Goal: Task Accomplishment & Management: Use online tool/utility

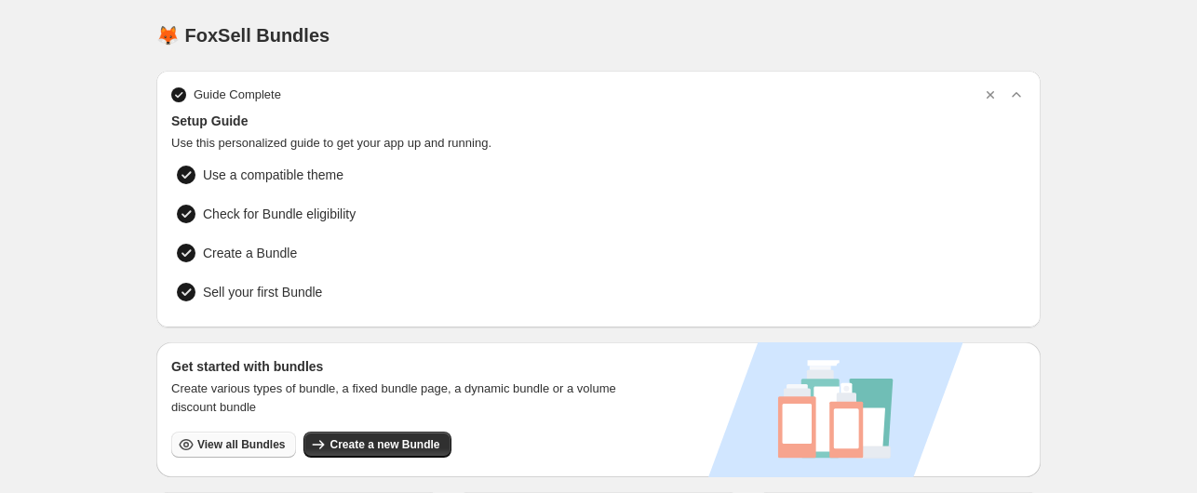
scroll to position [186, 0]
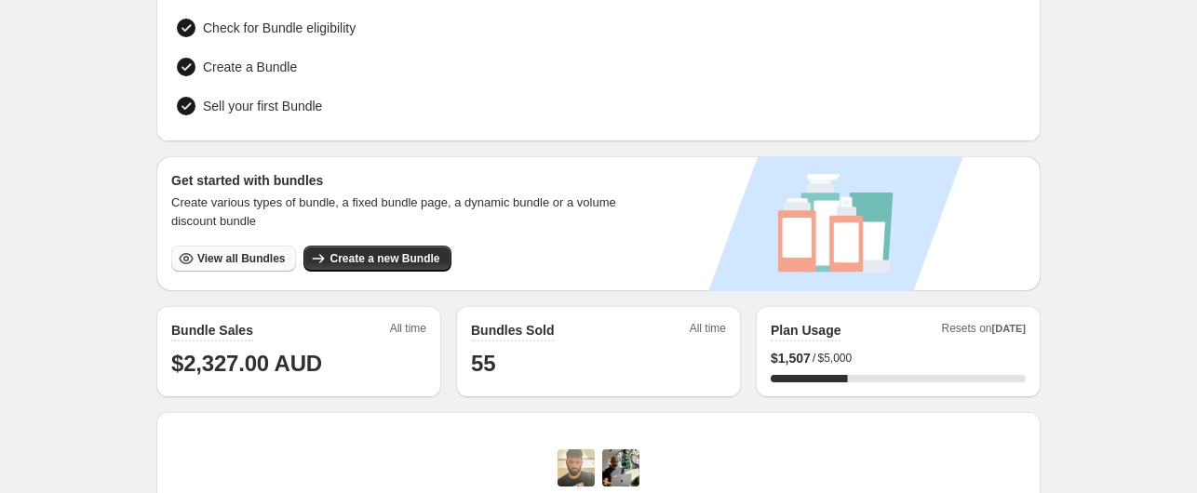
click at [223, 257] on span "View all Bundles" at bounding box center [241, 258] width 88 height 15
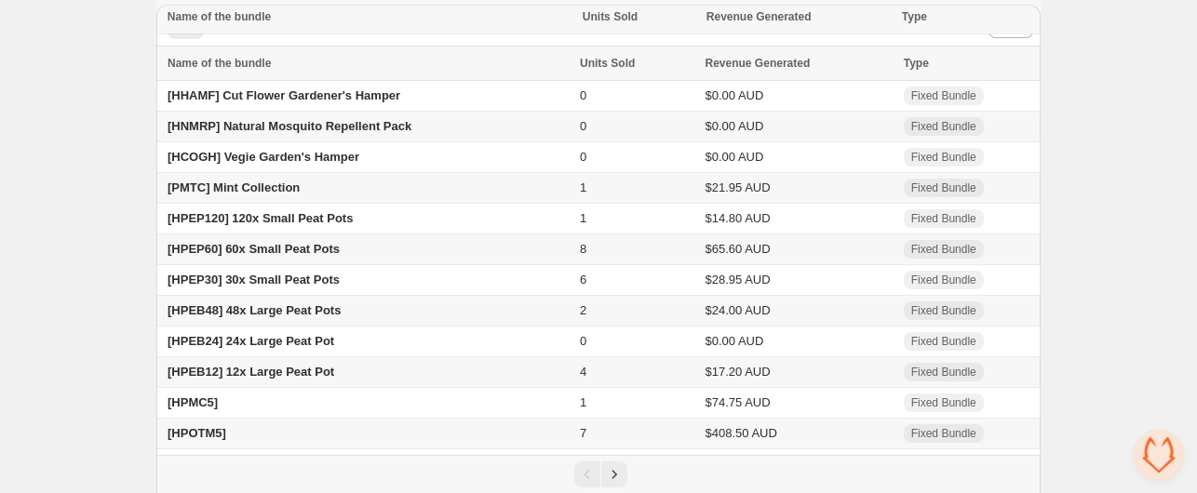
scroll to position [154, 0]
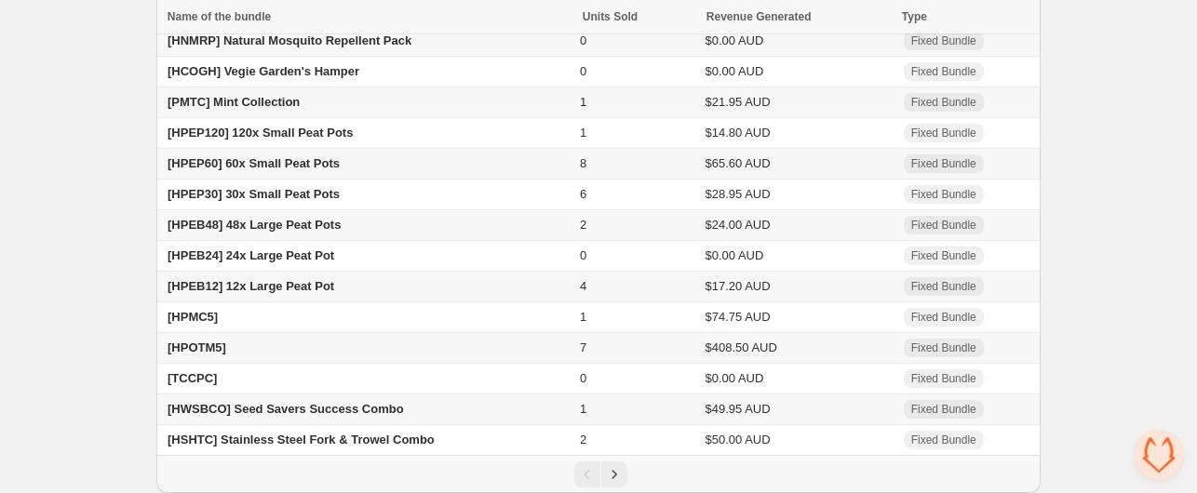
click at [585, 348] on span "7" at bounding box center [583, 348] width 7 height 14
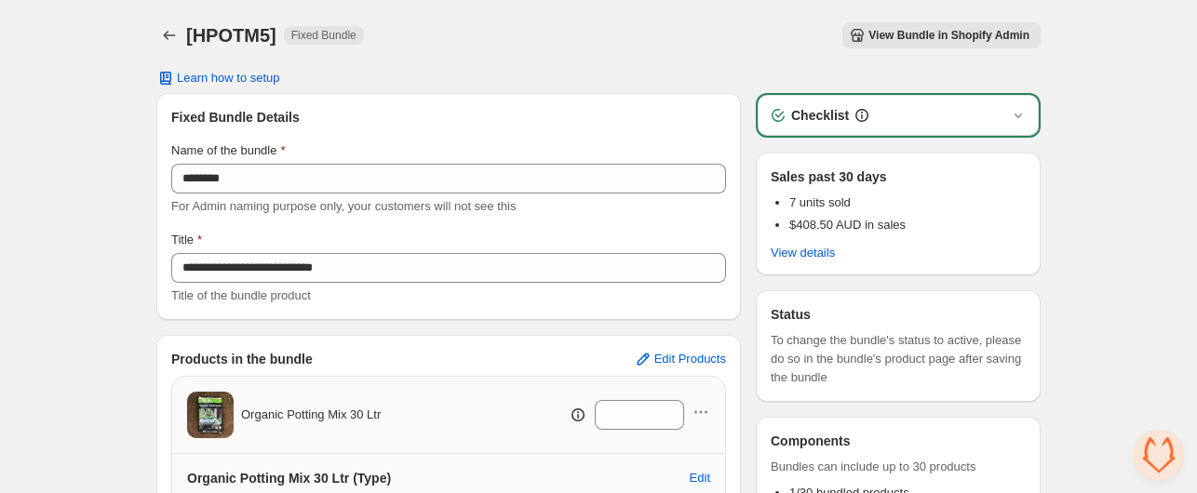
scroll to position [237, 0]
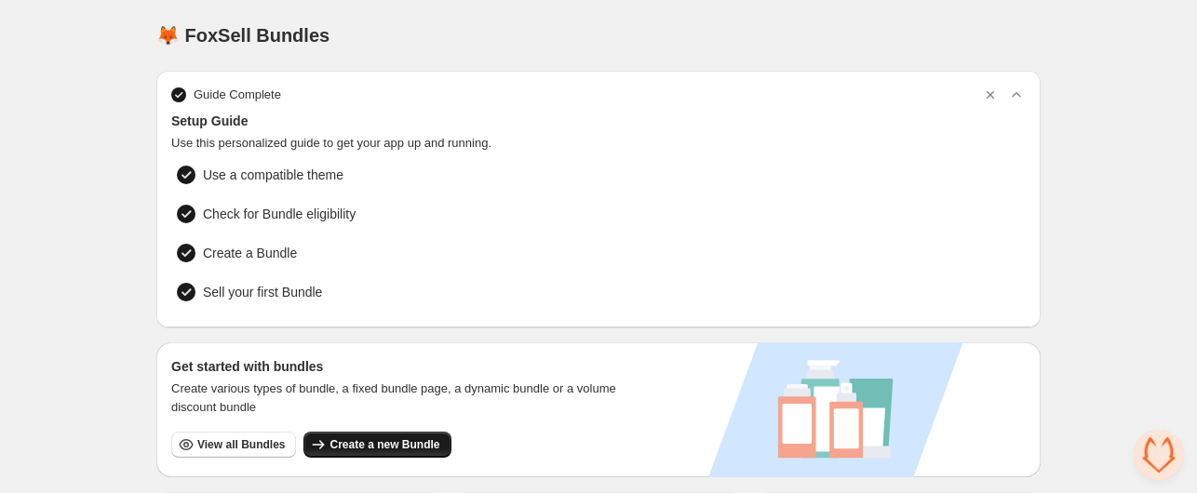
click at [392, 442] on span "Create a new Bundle" at bounding box center [385, 445] width 110 height 15
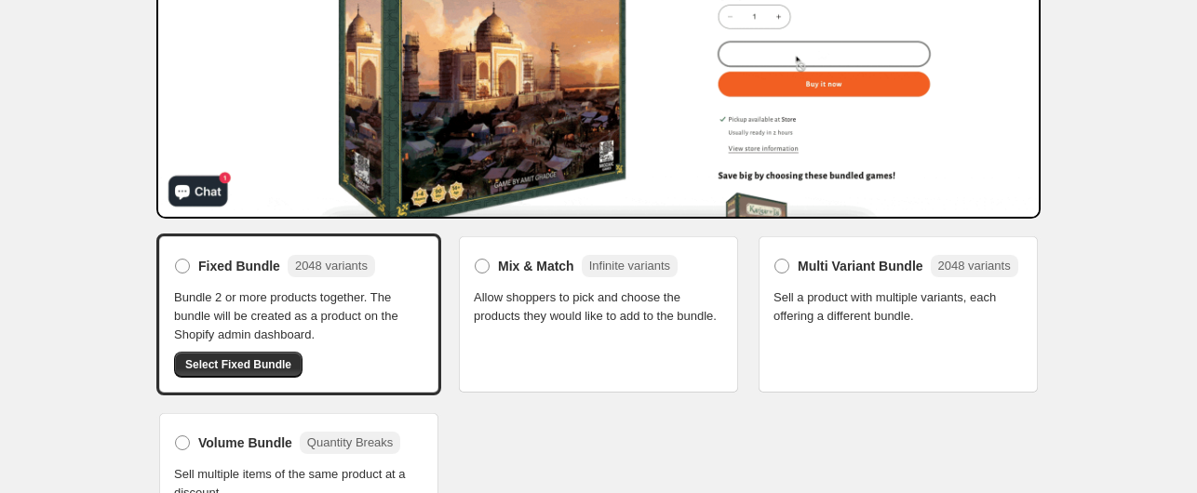
scroll to position [342, 0]
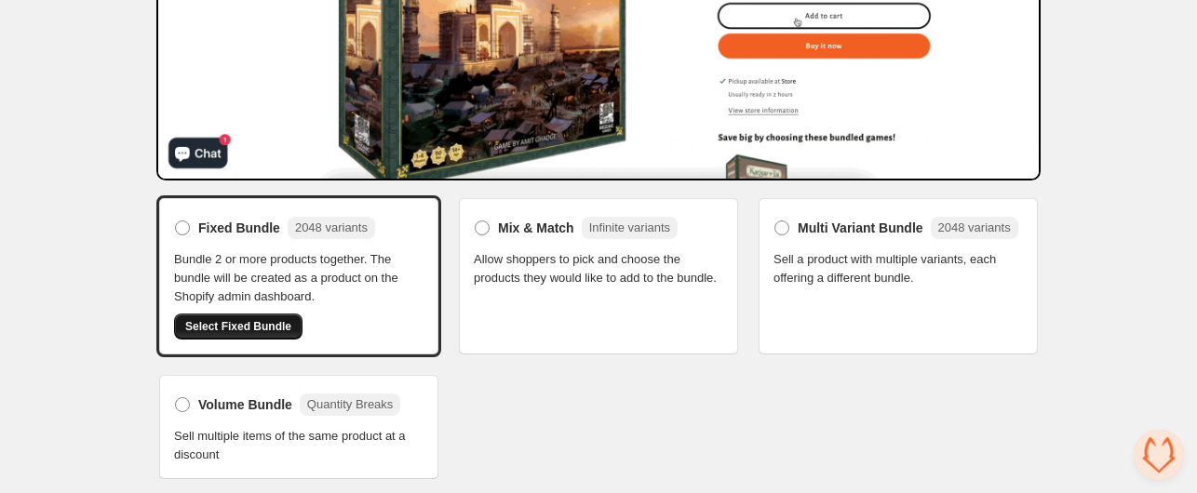
click at [249, 321] on span "Select Fixed Bundle" at bounding box center [238, 326] width 106 height 15
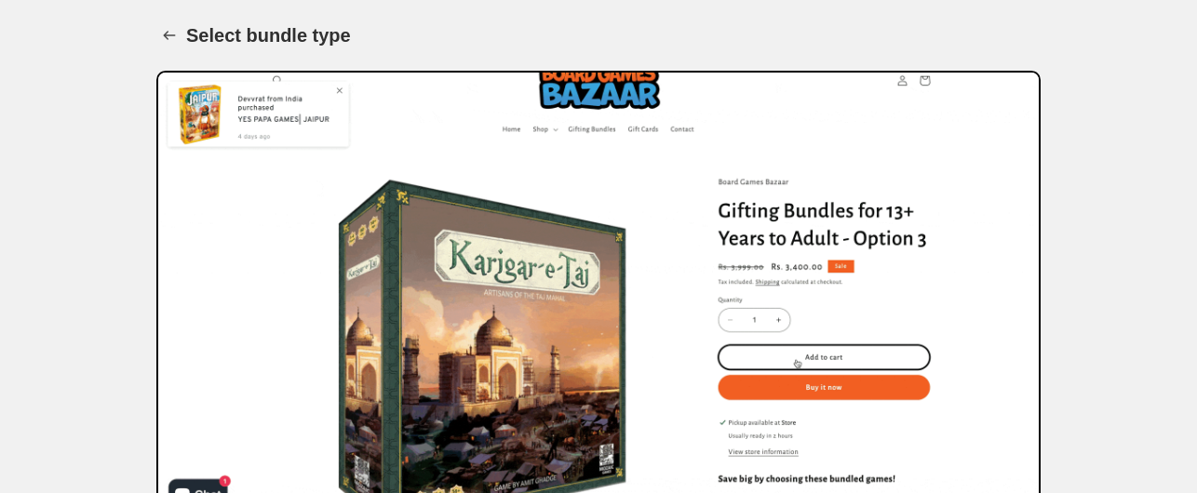
scroll to position [342, 0]
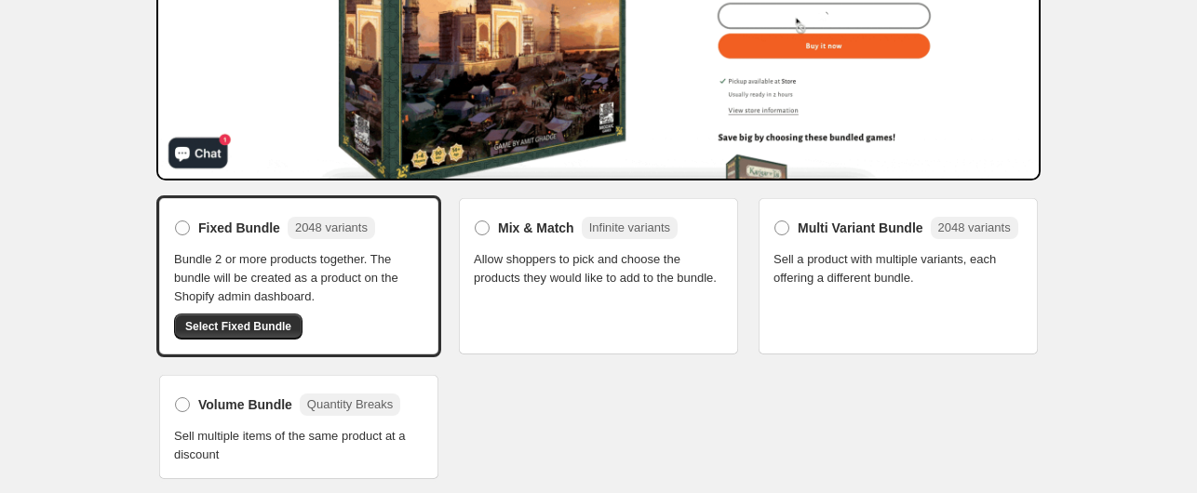
click at [265, 242] on div "Fixed Bundle 2048 variants Bundle 2 or more products together. The bundle will …" at bounding box center [298, 276] width 249 height 127
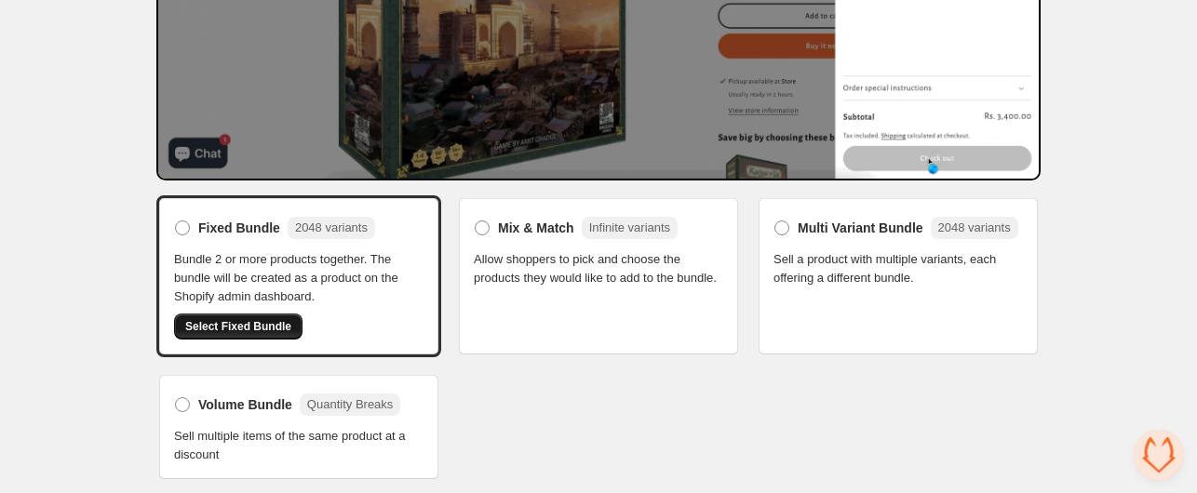
click at [245, 316] on button "Select Fixed Bundle" at bounding box center [238, 327] width 128 height 26
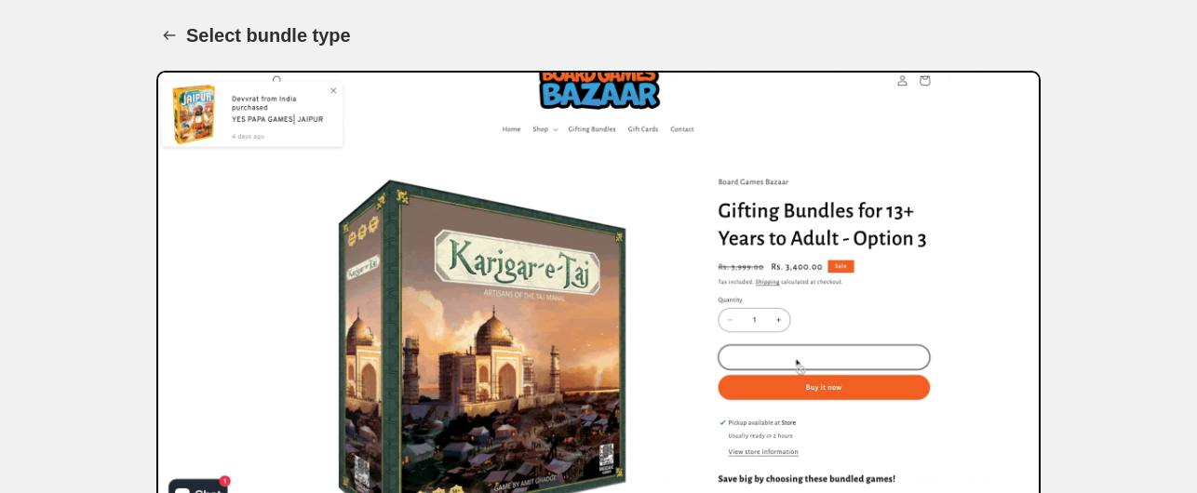
scroll to position [342, 0]
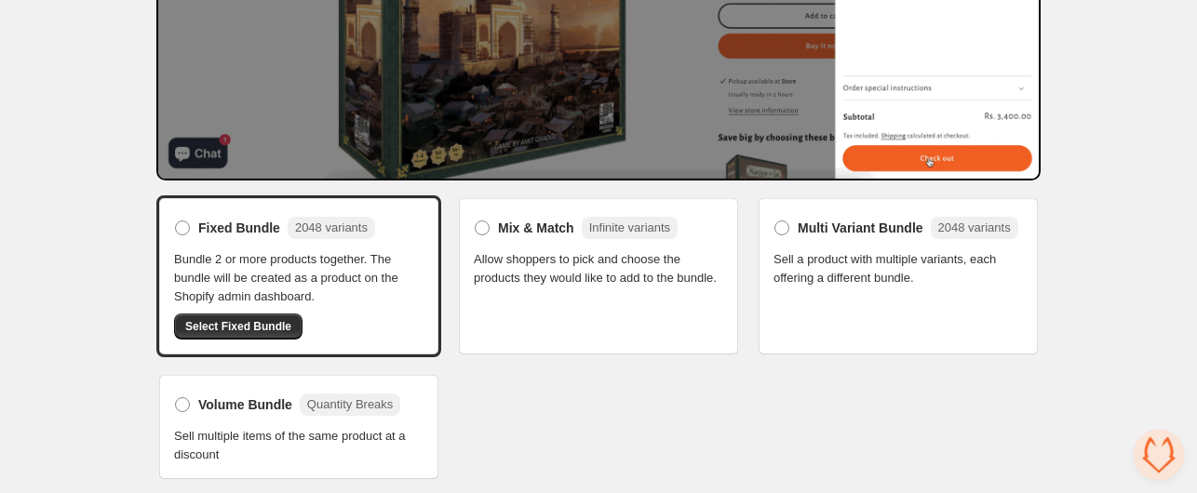
click at [225, 252] on span "Bundle 2 or more products together. The bundle will be created as a product on …" at bounding box center [298, 278] width 249 height 56
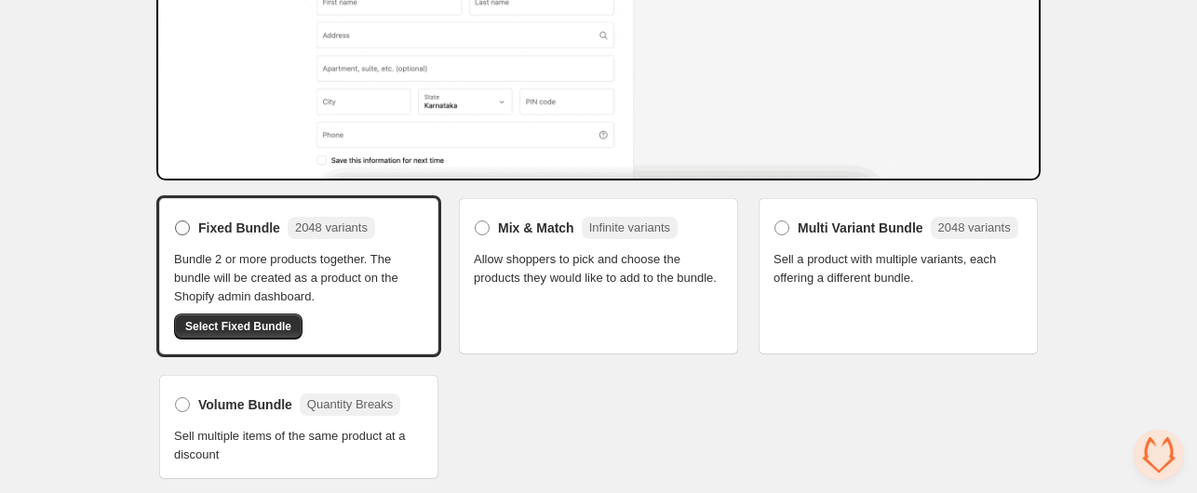
click at [179, 222] on span at bounding box center [182, 228] width 15 height 15
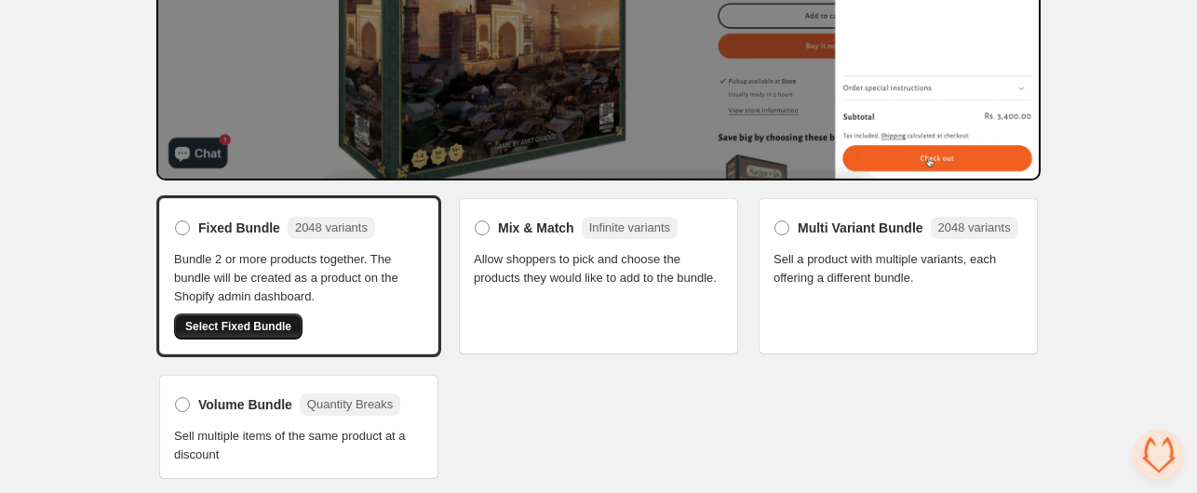
click at [203, 316] on button "Select Fixed Bundle" at bounding box center [238, 327] width 128 height 26
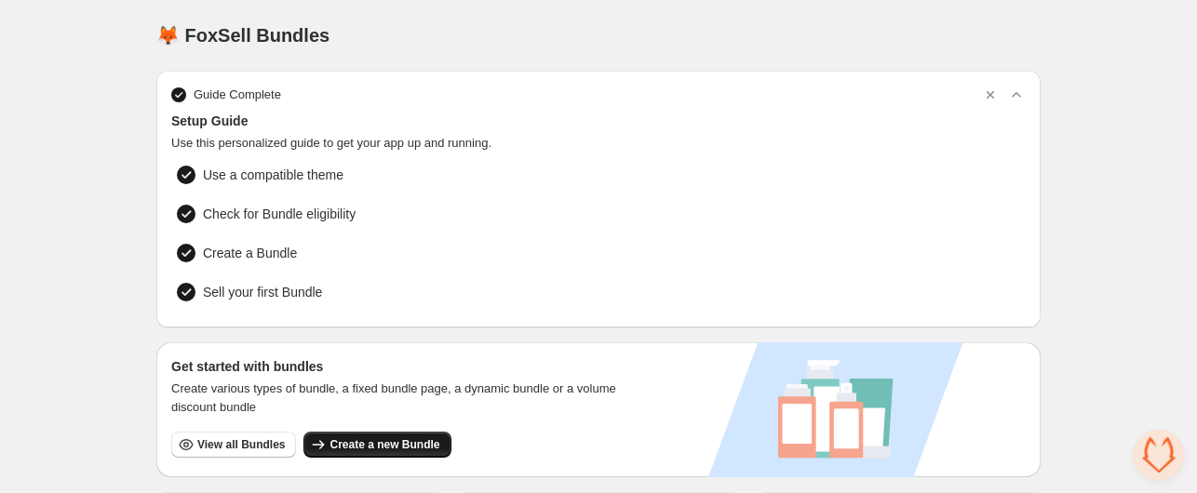
click at [357, 441] on span "Create a new Bundle" at bounding box center [385, 445] width 110 height 15
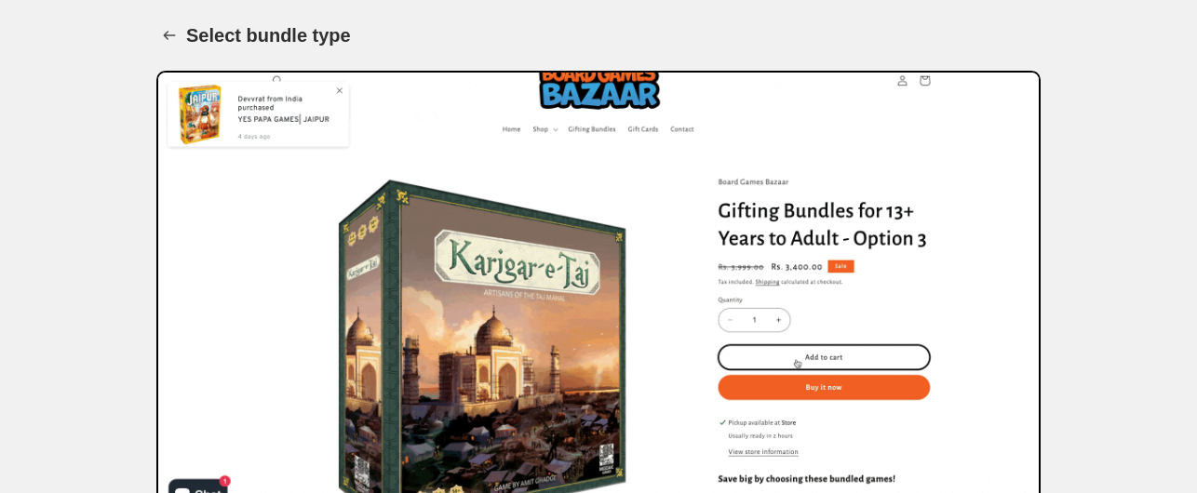
scroll to position [342, 0]
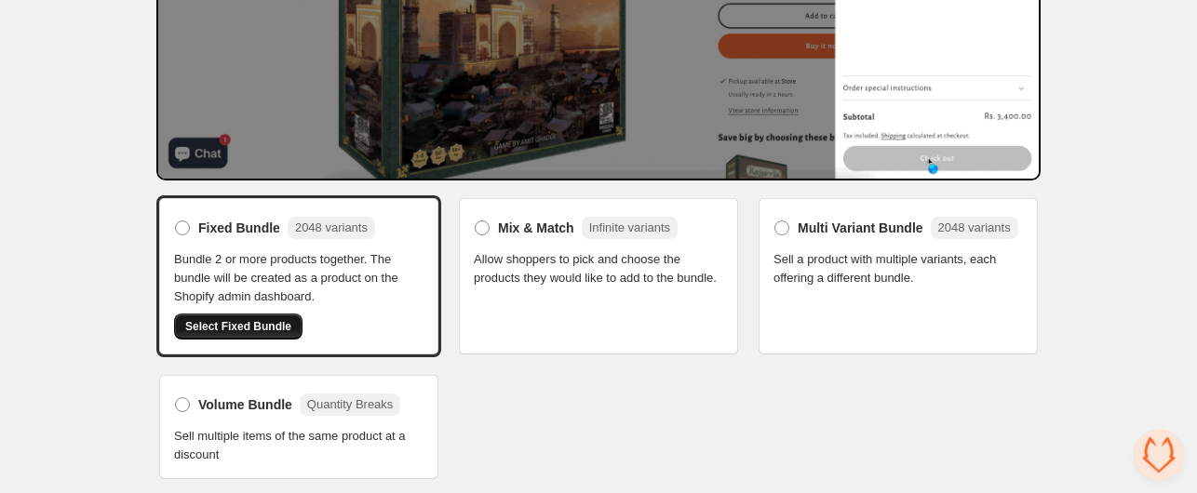
click at [246, 324] on span "Select Fixed Bundle" at bounding box center [238, 326] width 106 height 15
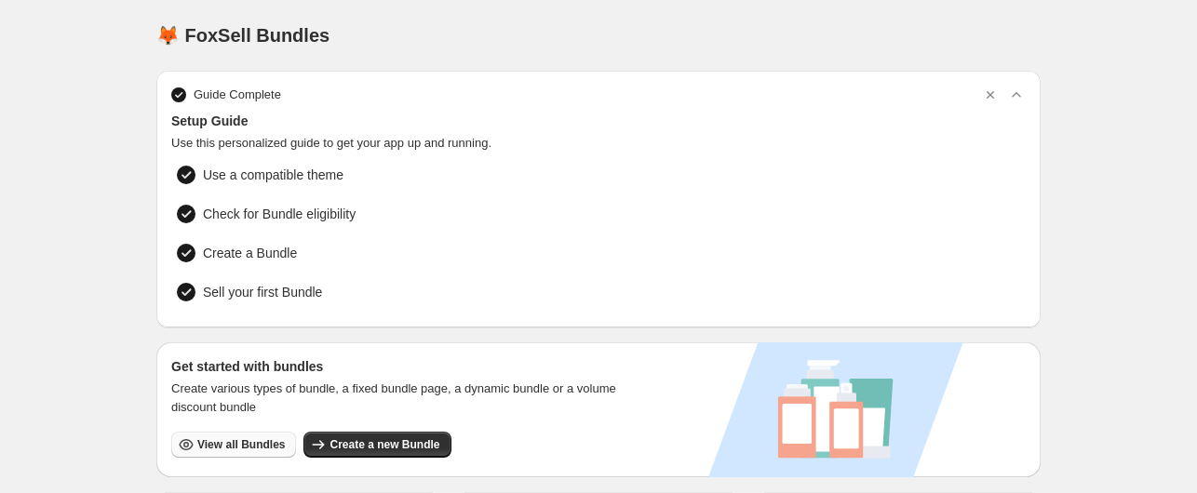
scroll to position [186, 0]
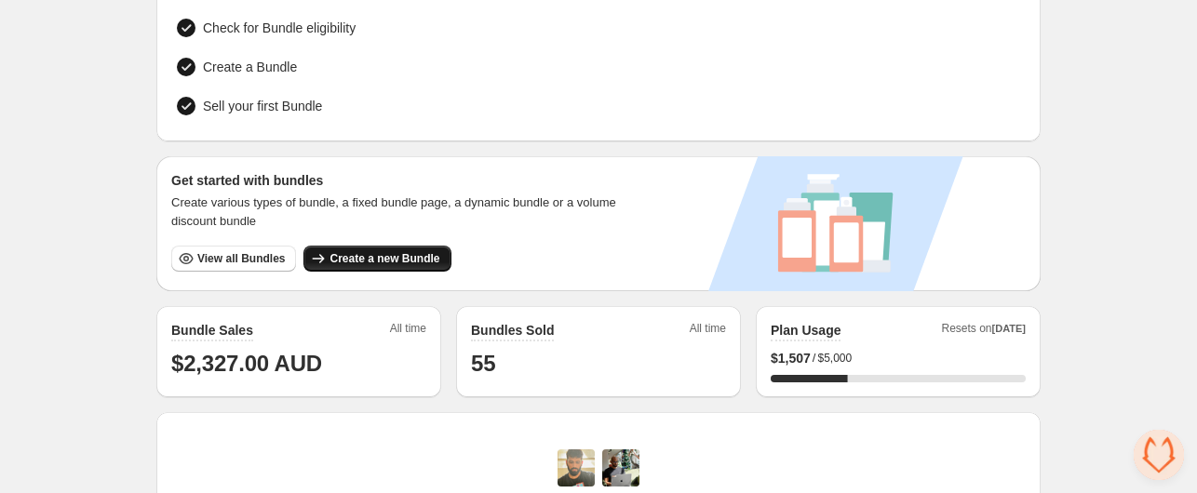
click at [390, 254] on span "Create a new Bundle" at bounding box center [385, 258] width 110 height 15
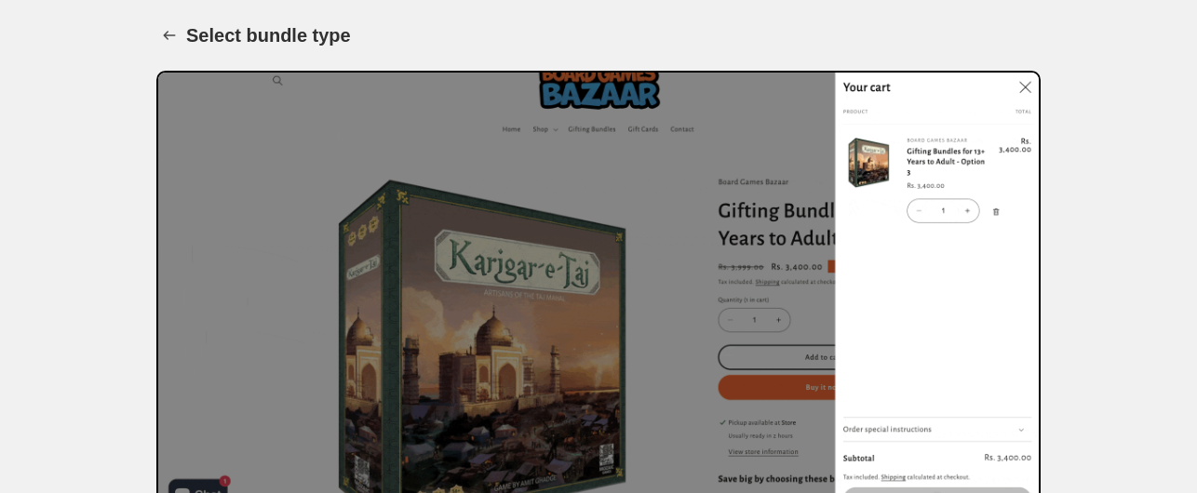
scroll to position [342, 0]
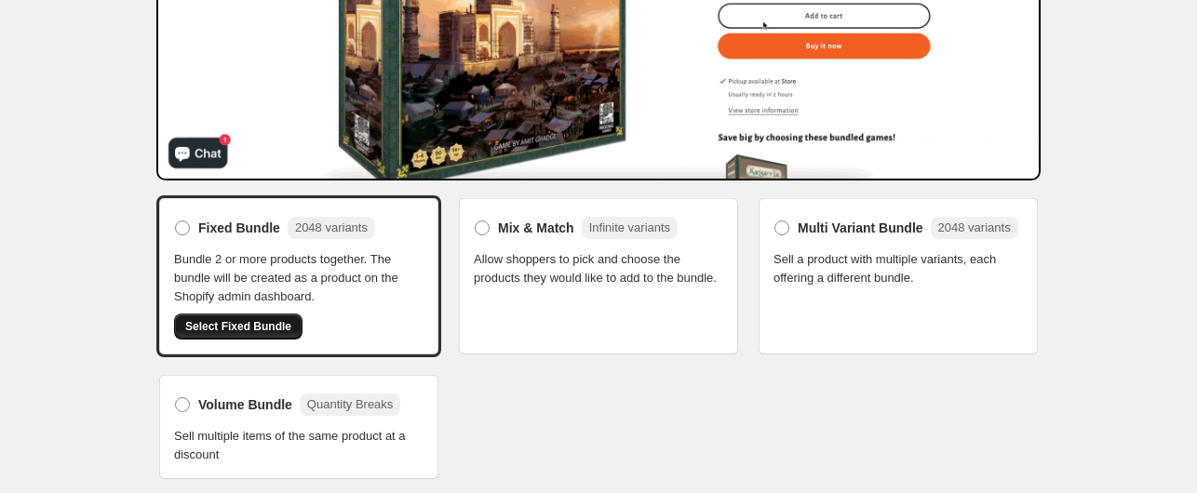
click at [212, 326] on span "Select Fixed Bundle" at bounding box center [238, 326] width 106 height 15
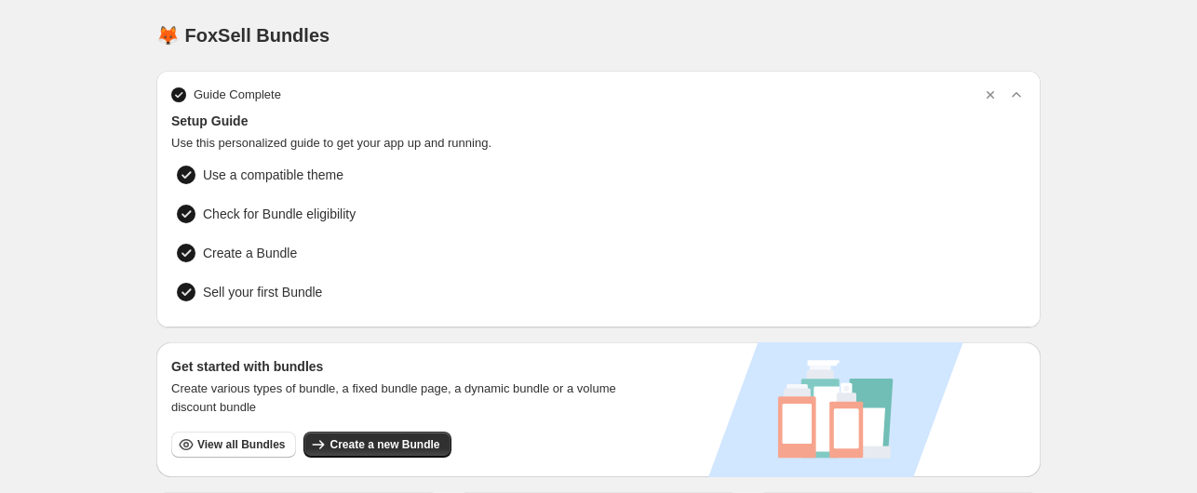
scroll to position [279, 0]
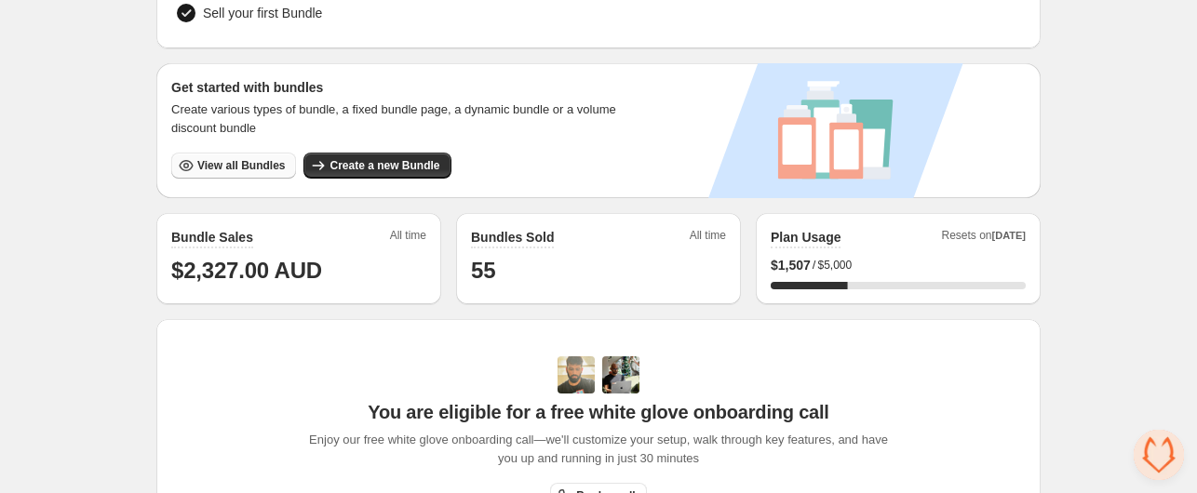
click at [242, 161] on span "View all Bundles" at bounding box center [241, 165] width 88 height 15
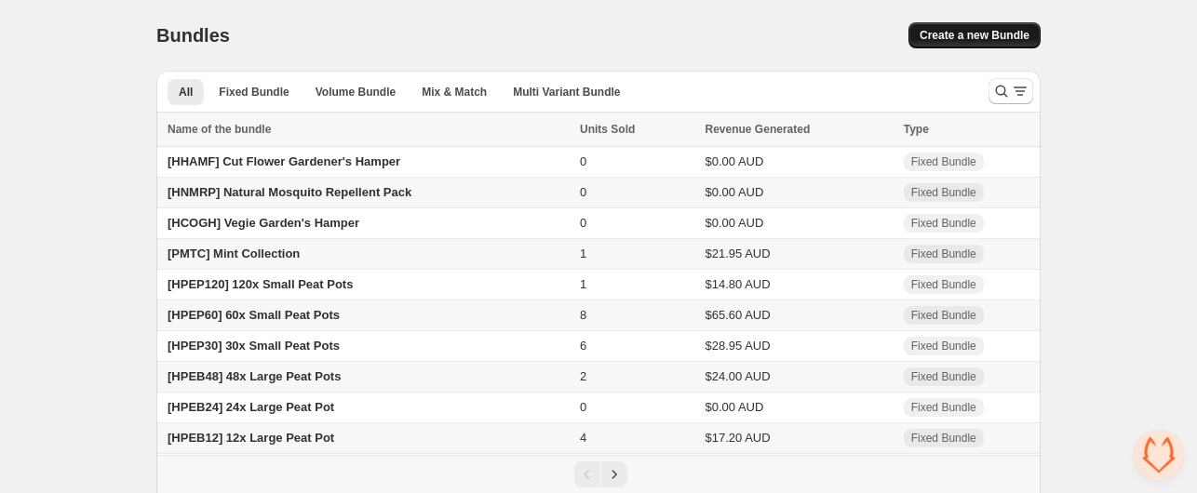
click at [931, 38] on span "Create a new Bundle" at bounding box center [975, 35] width 110 height 15
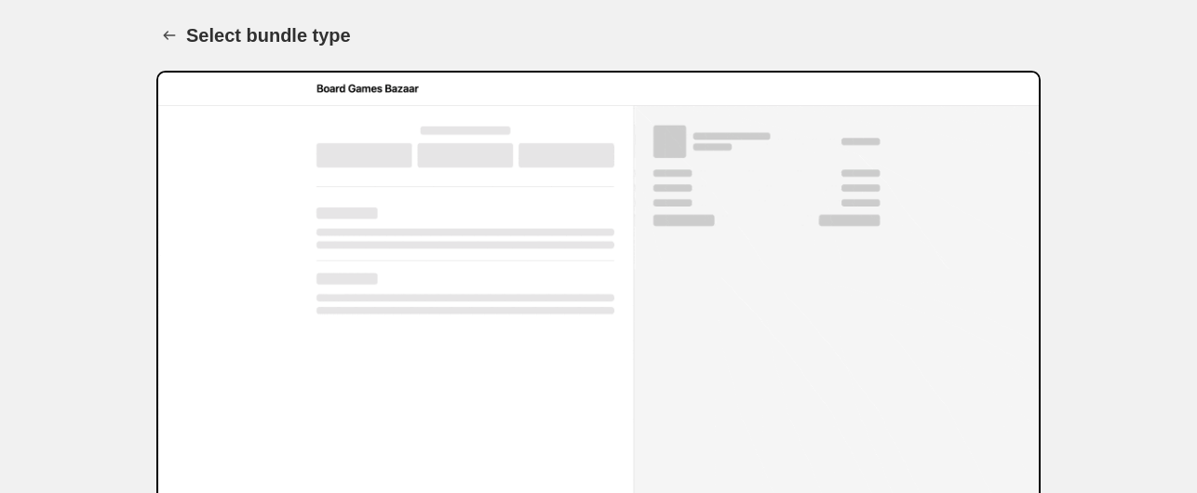
scroll to position [342, 0]
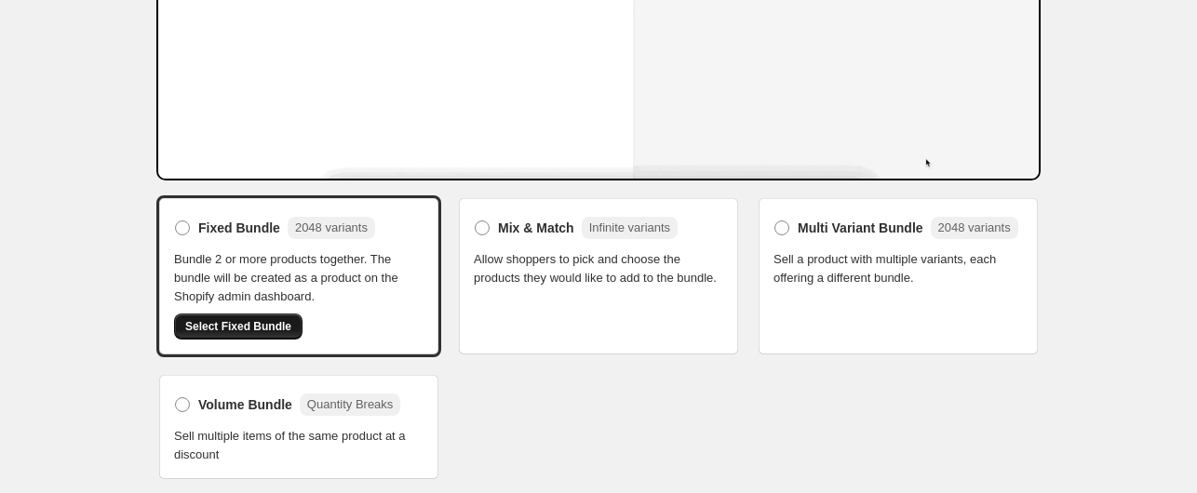
click at [255, 323] on span "Select Fixed Bundle" at bounding box center [238, 326] width 106 height 15
